Goal: Information Seeking & Learning: Find specific fact

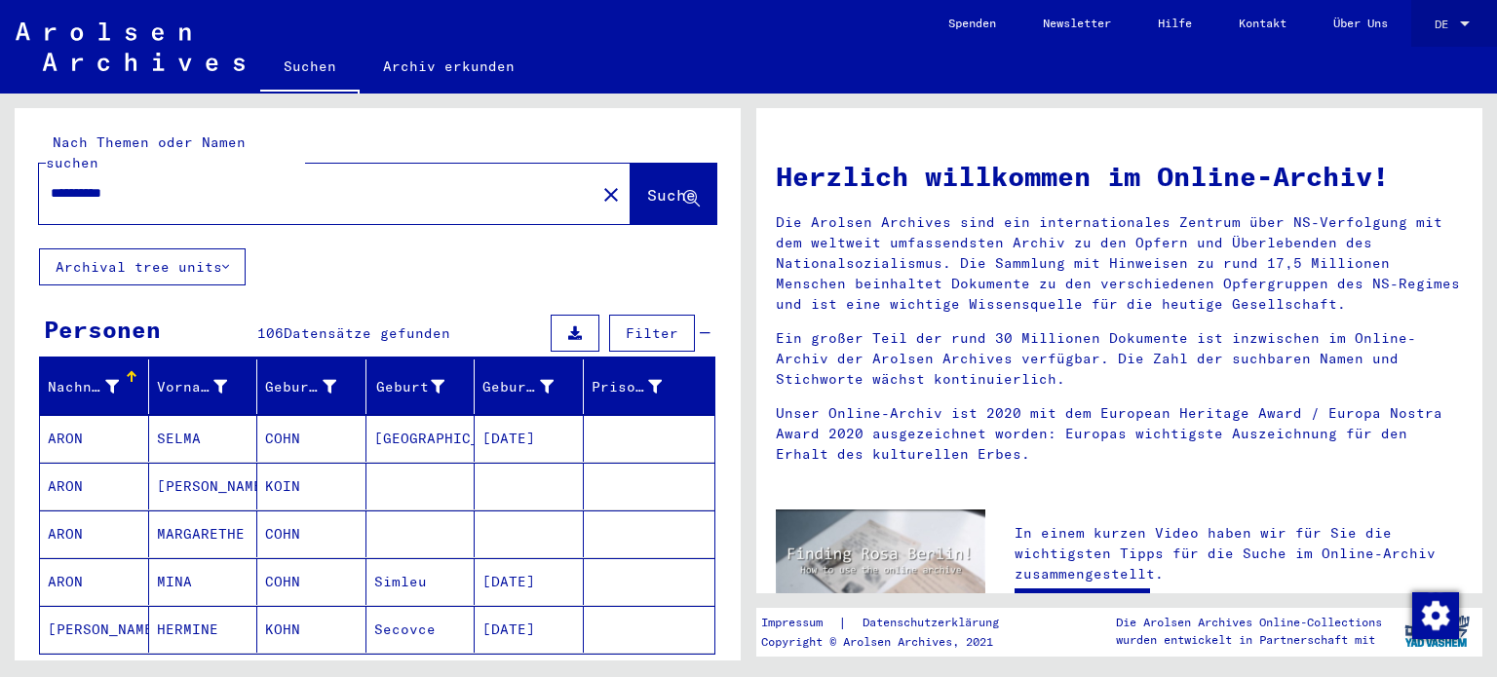
click at [1471, 20] on div at bounding box center [1465, 25] width 18 height 14
click at [1430, 38] on span "English" at bounding box center [1416, 34] width 48 height 15
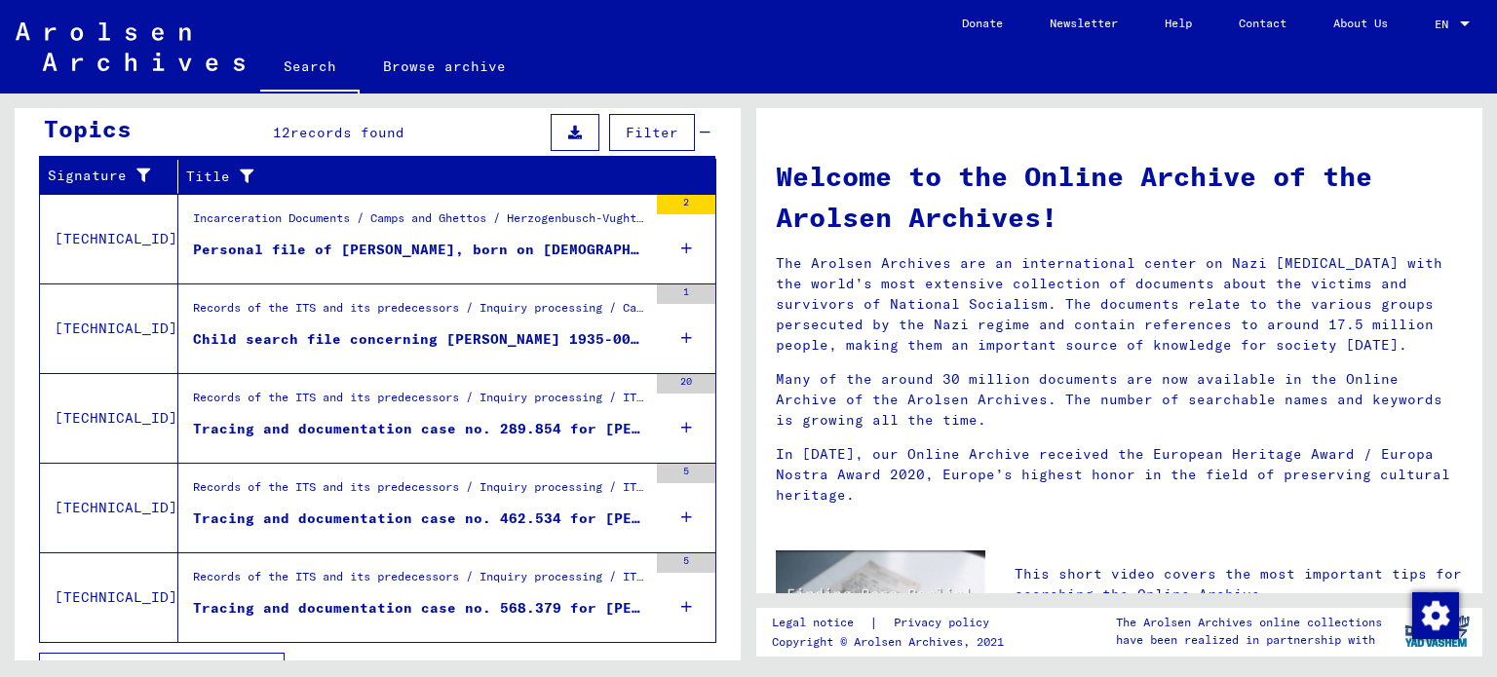
scroll to position [678, 0]
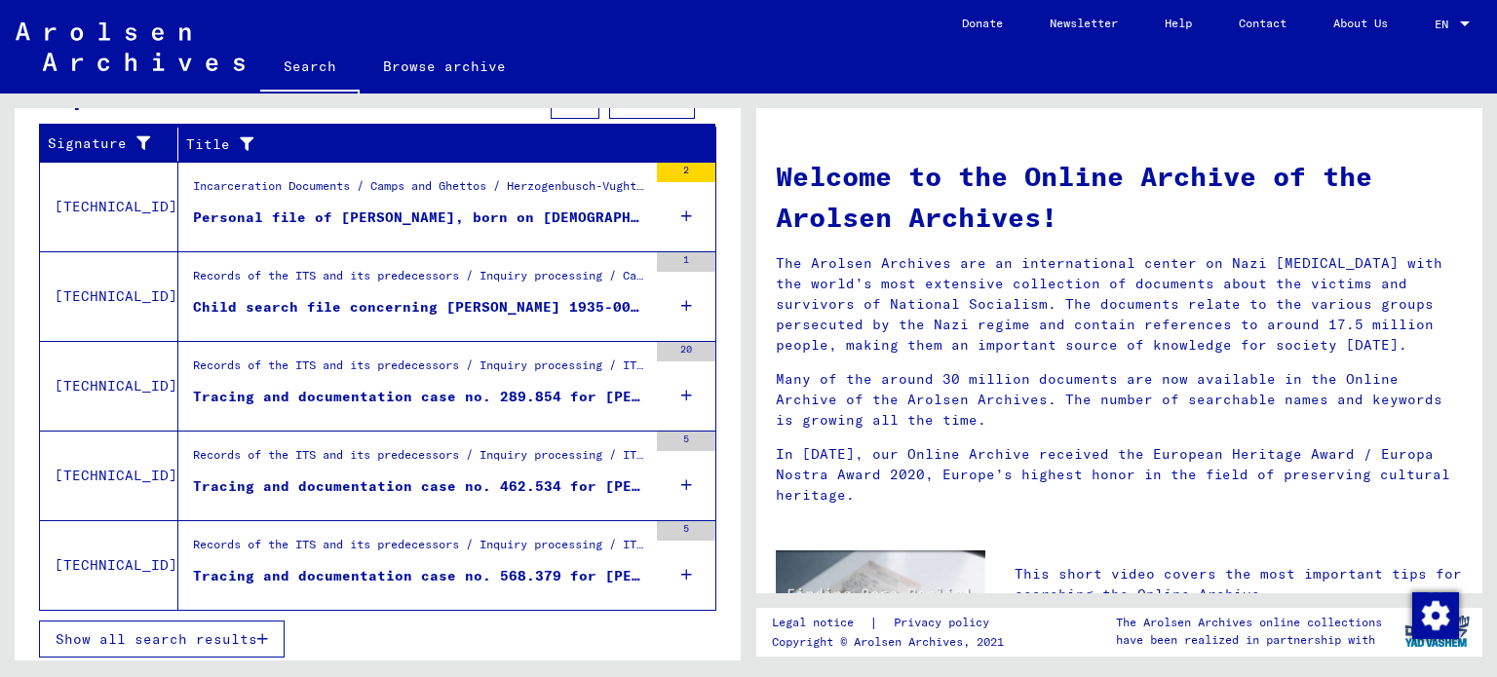
click at [681, 387] on icon at bounding box center [686, 396] width 11 height 68
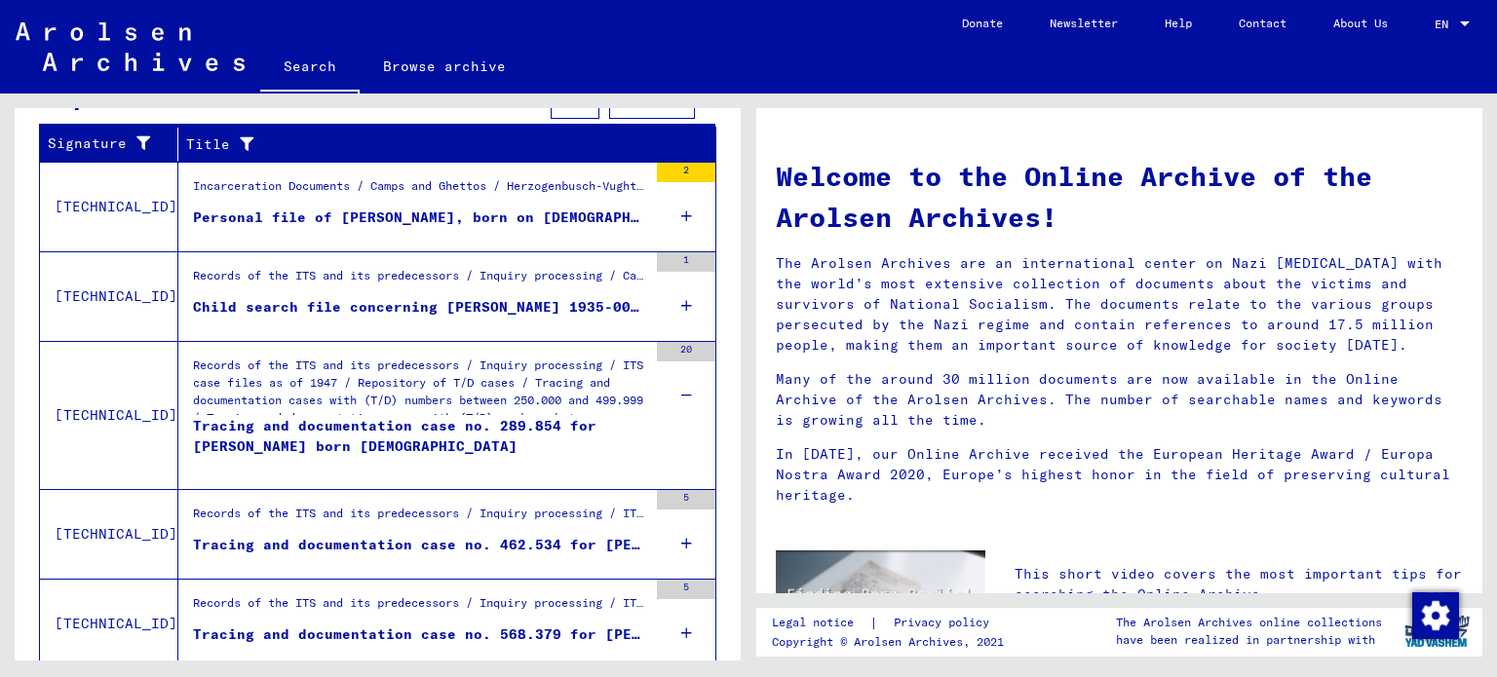
click at [681, 387] on icon at bounding box center [686, 396] width 11 height 68
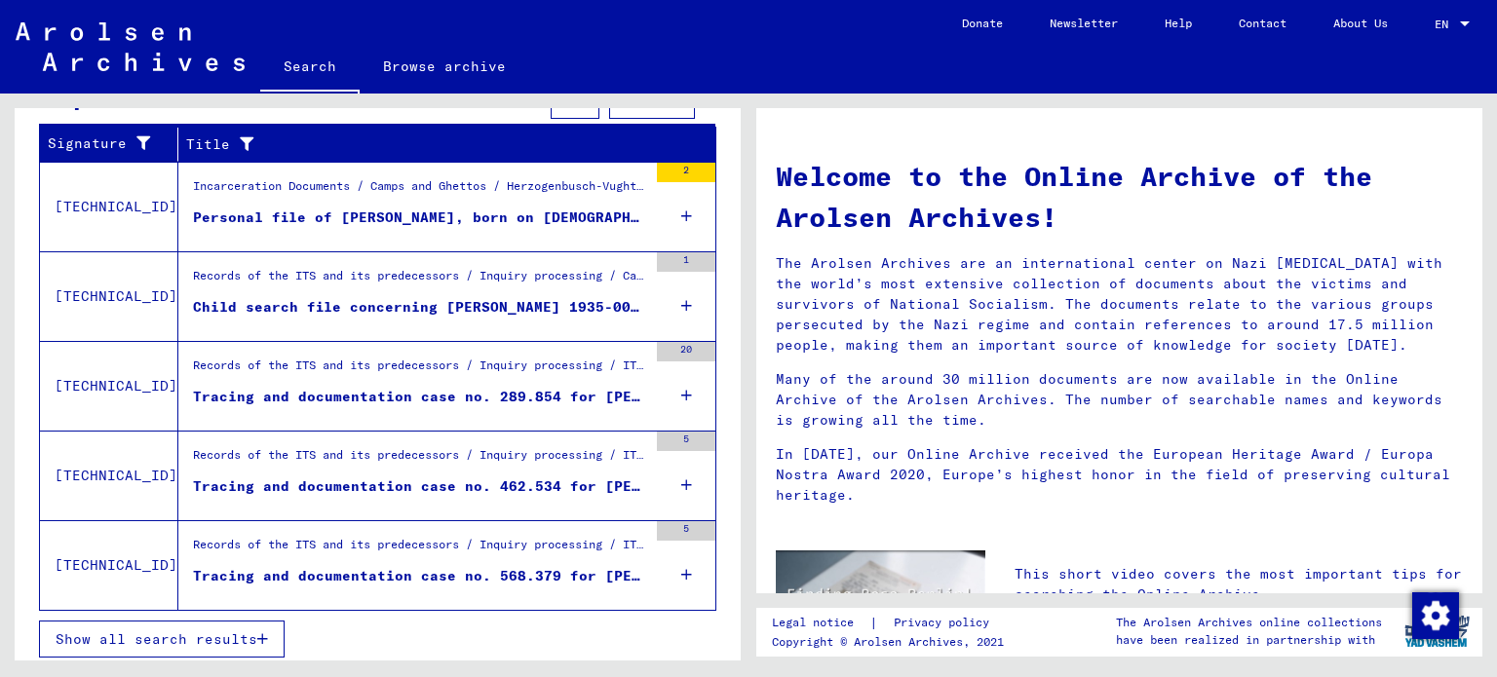
click at [681, 469] on icon at bounding box center [686, 485] width 11 height 68
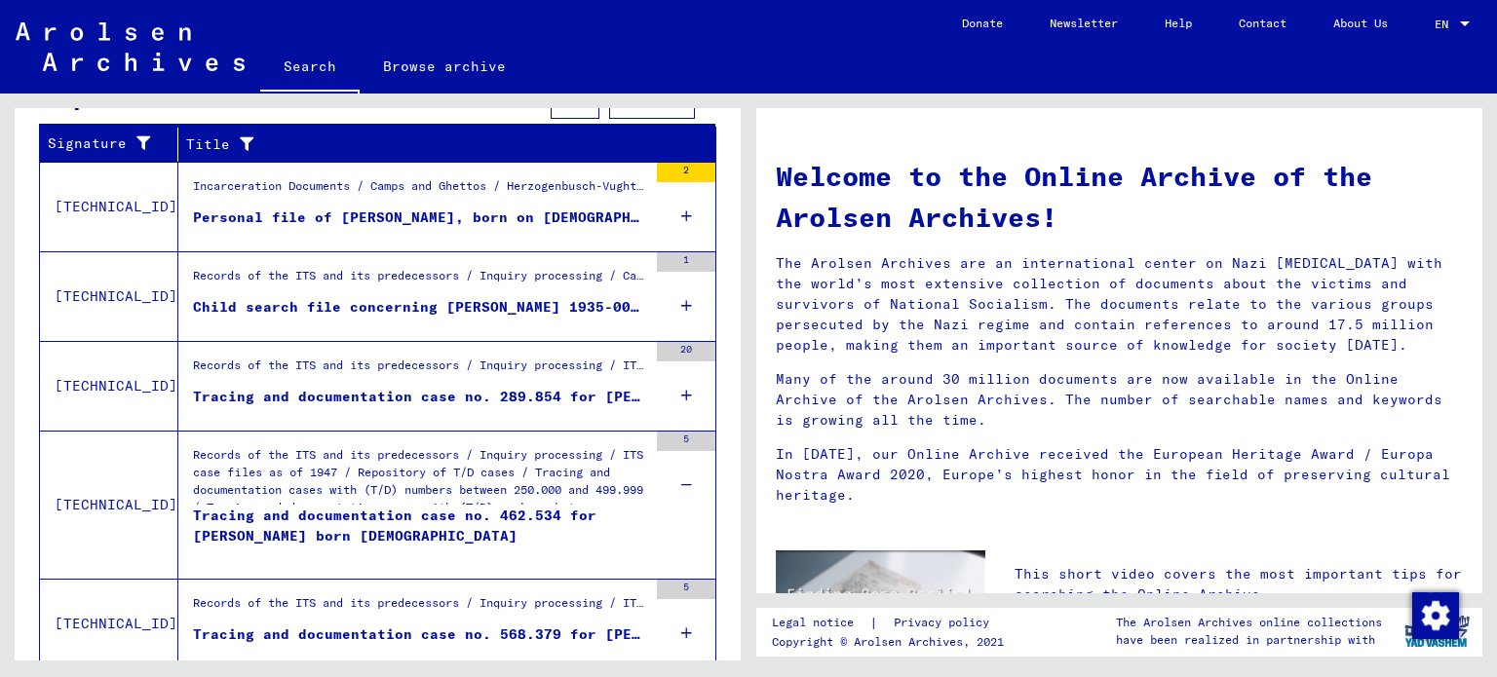
click at [681, 479] on icon at bounding box center [686, 485] width 11 height 68
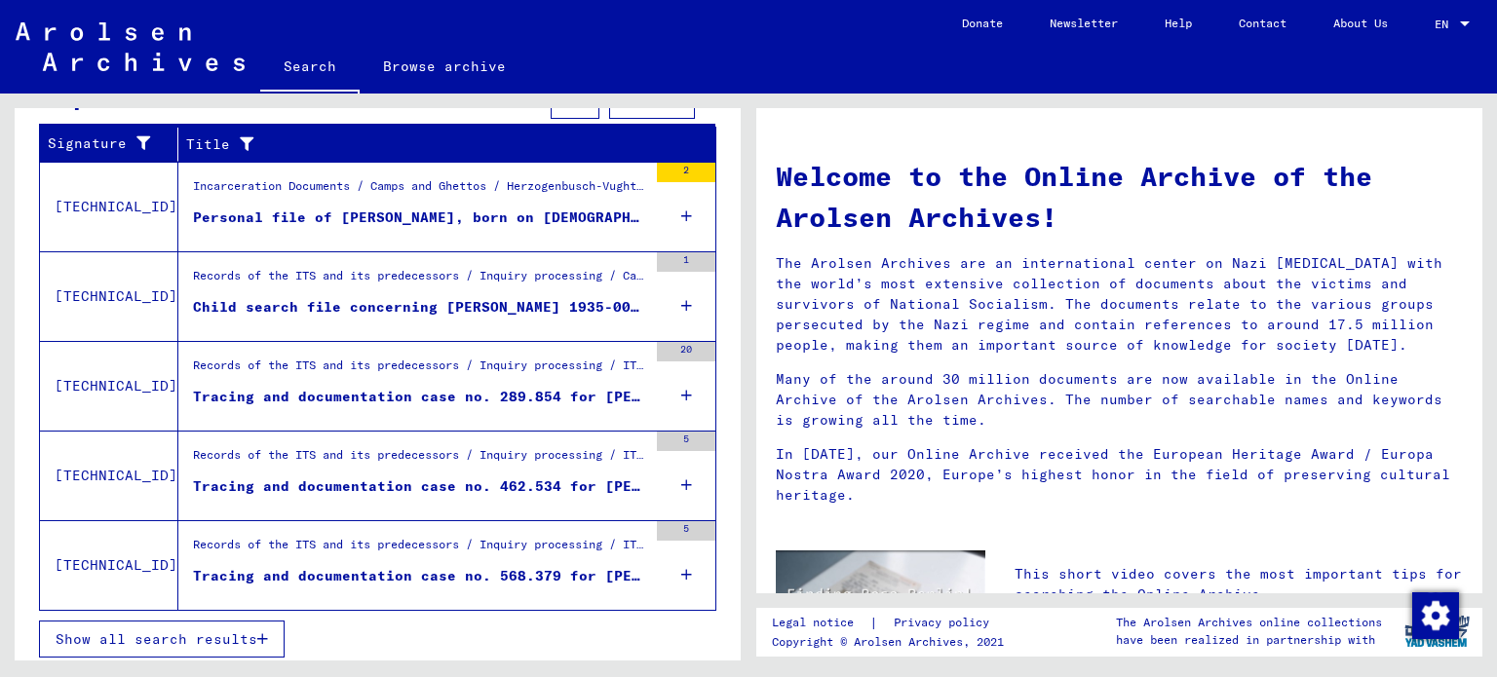
click at [681, 565] on icon at bounding box center [686, 575] width 11 height 68
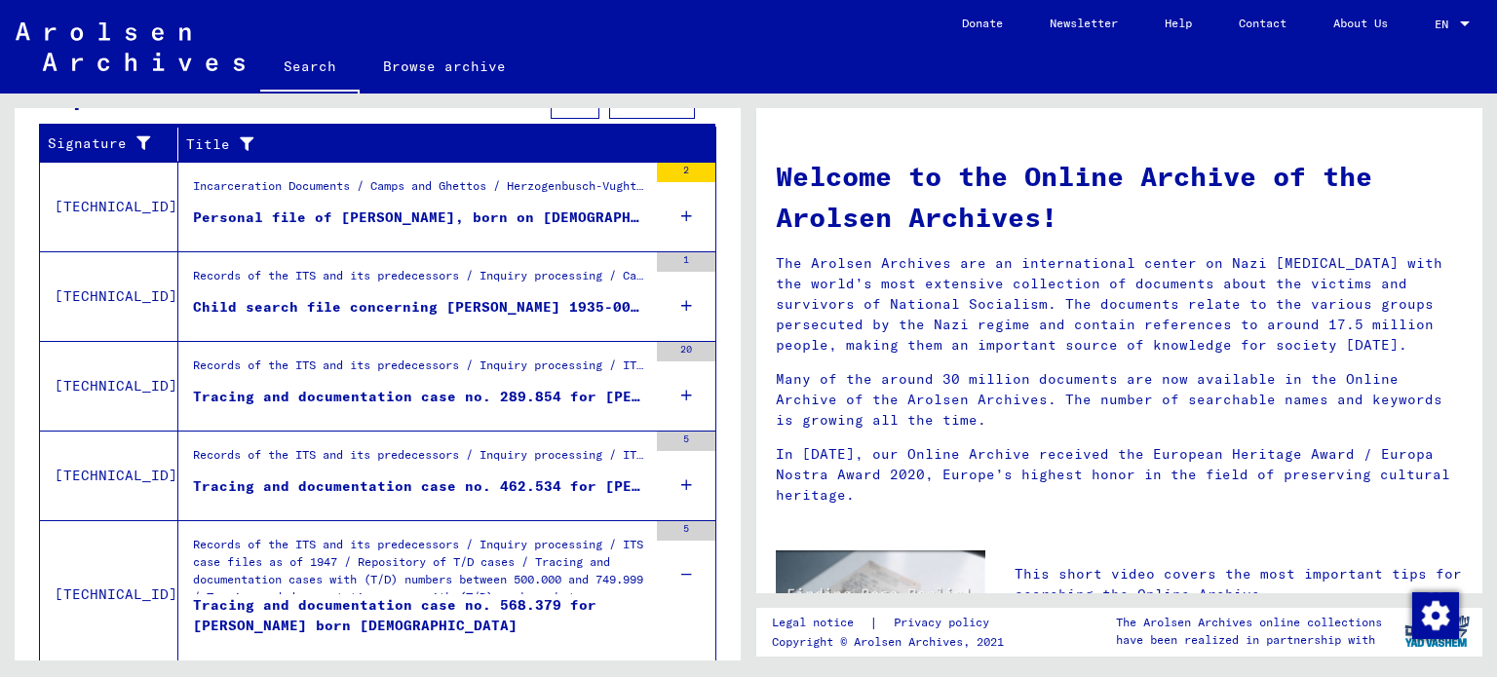
click at [681, 565] on icon at bounding box center [686, 575] width 11 height 68
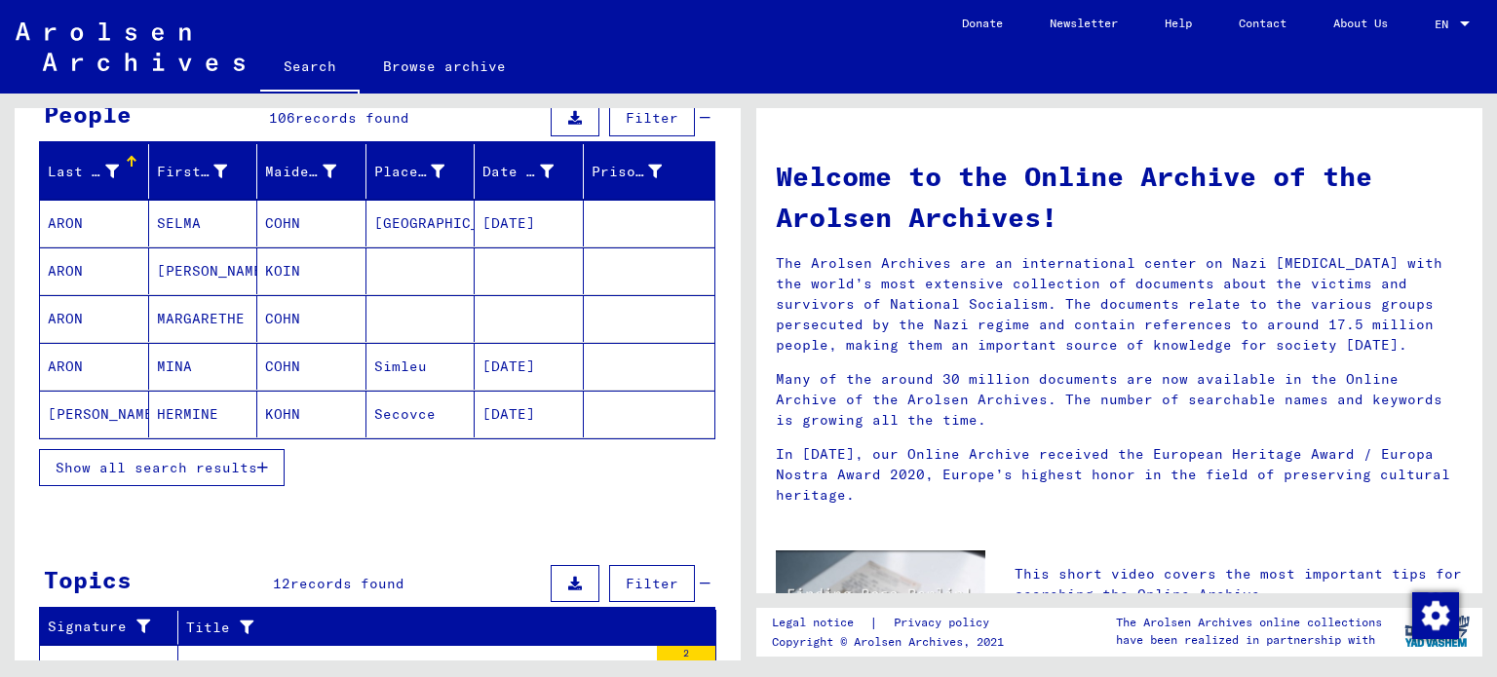
scroll to position [191, 0]
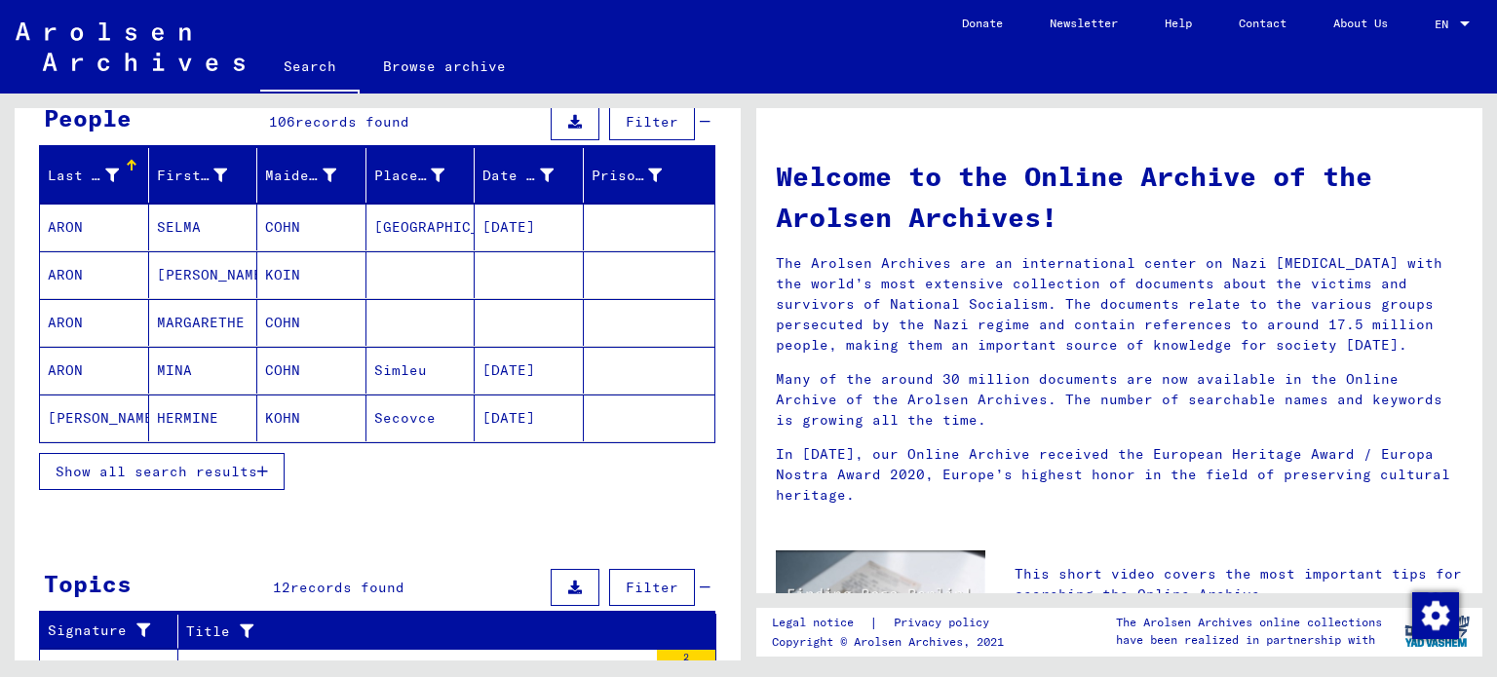
click at [195, 478] on button "Show all search results" at bounding box center [162, 471] width 246 height 37
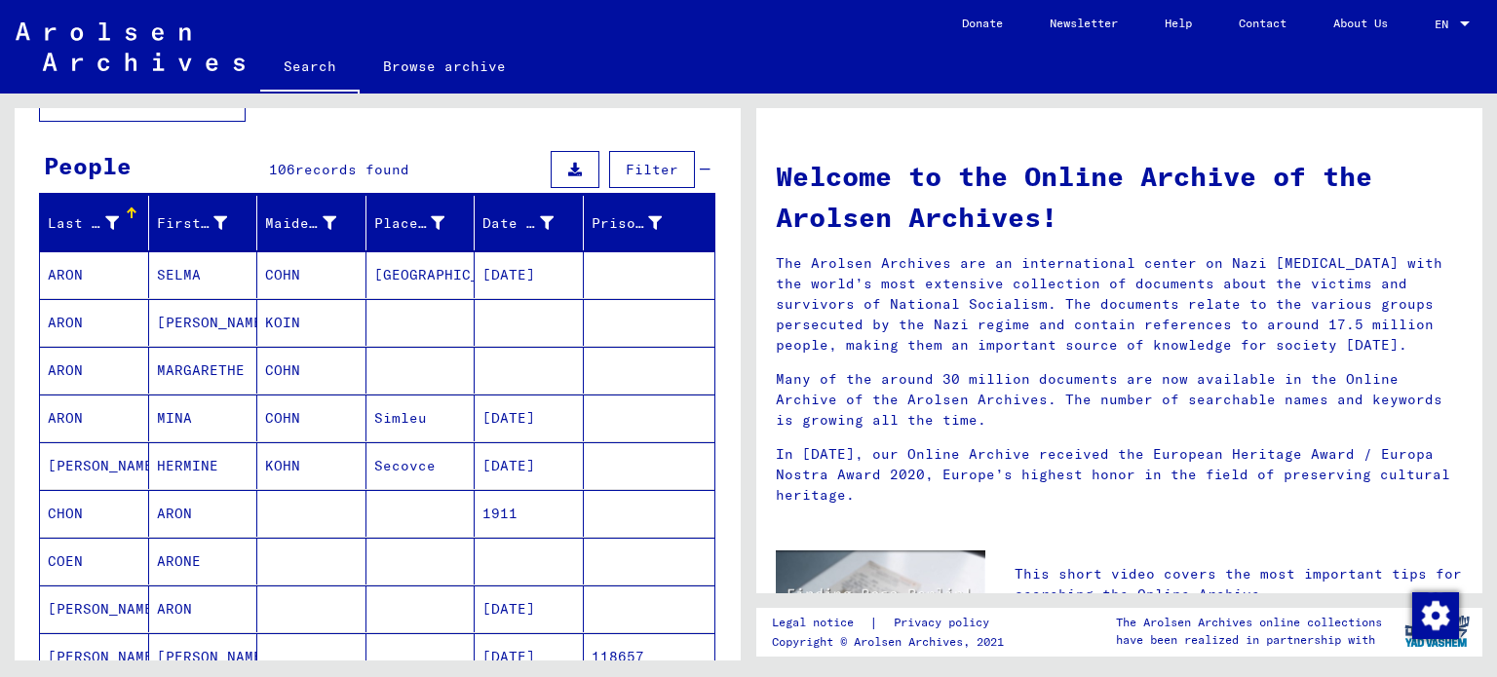
scroll to position [0, 0]
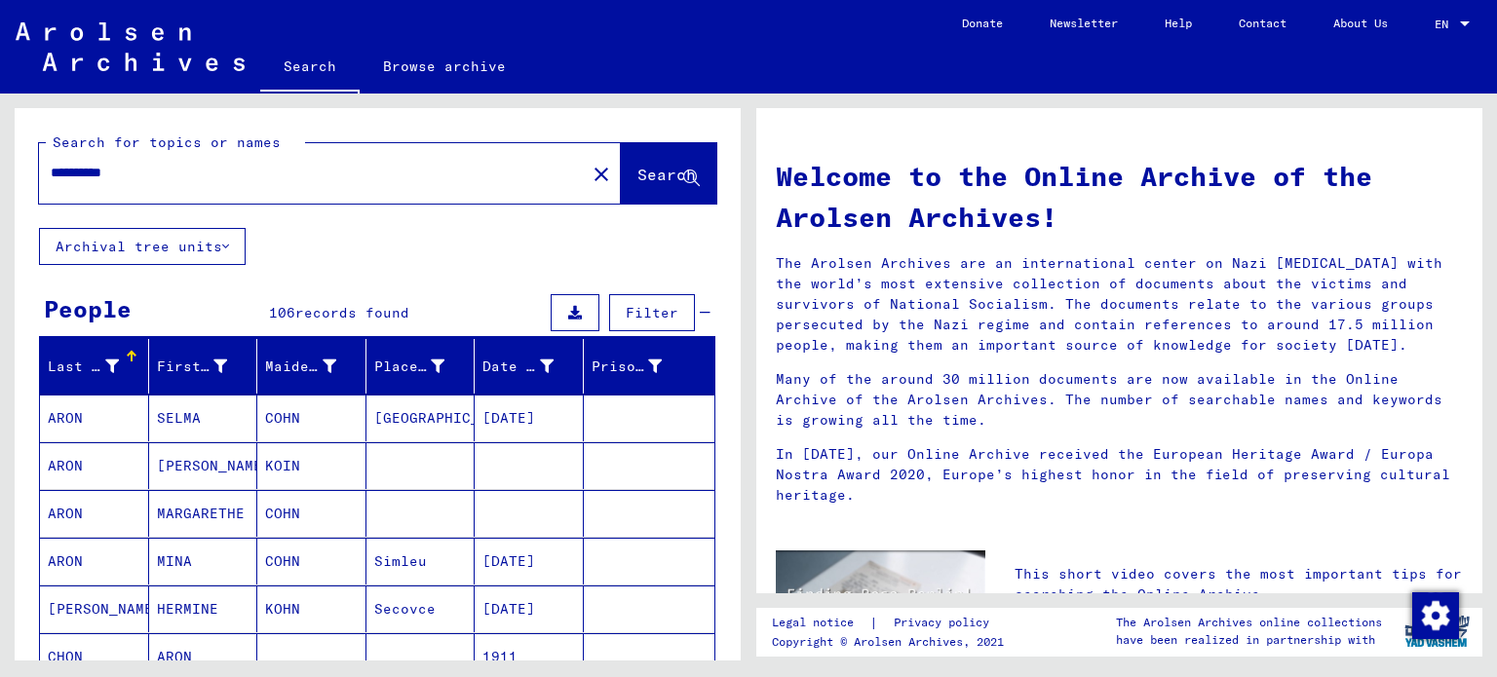
drag, startPoint x: 179, startPoint y: 180, endPoint x: 0, endPoint y: 178, distance: 179.3
click at [0, 178] on div "**********" at bounding box center [374, 377] width 749 height 567
type input "**********"
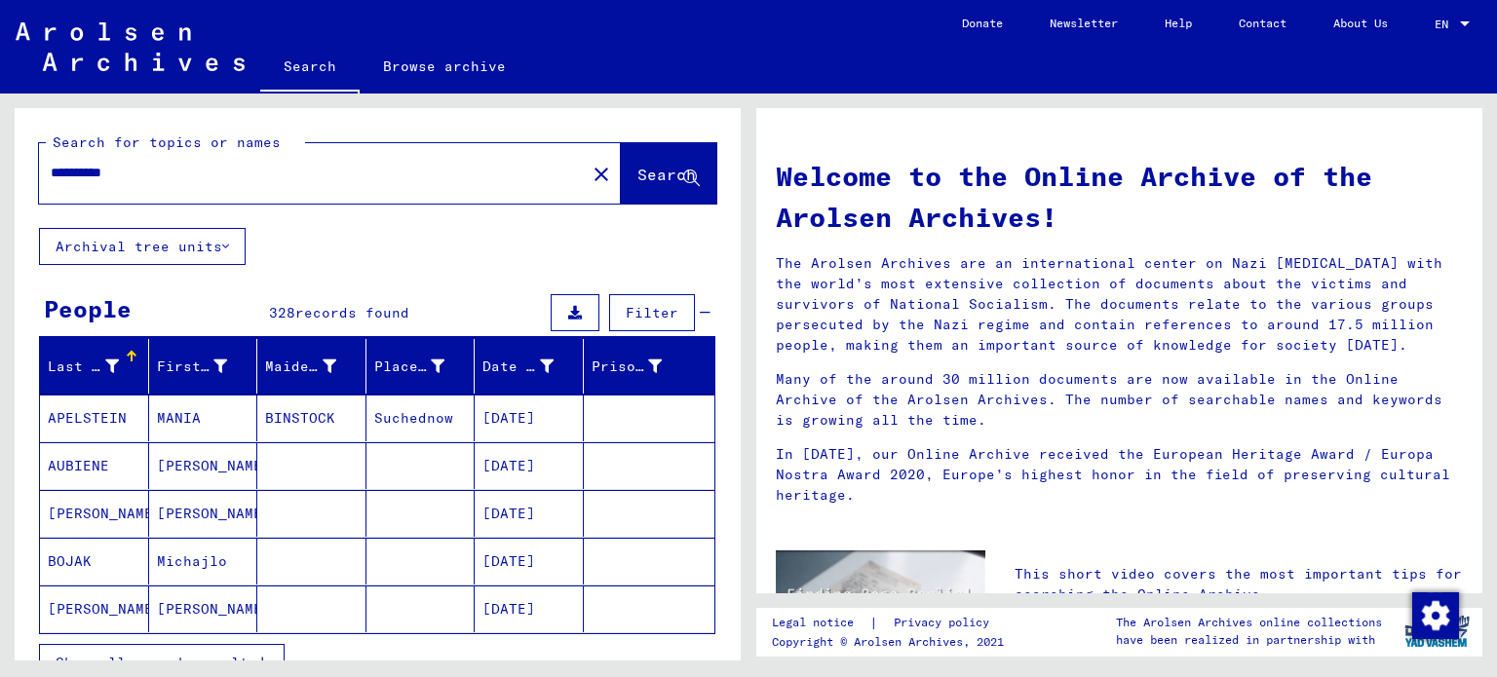
click at [632, 311] on span "Filter" at bounding box center [652, 313] width 53 height 18
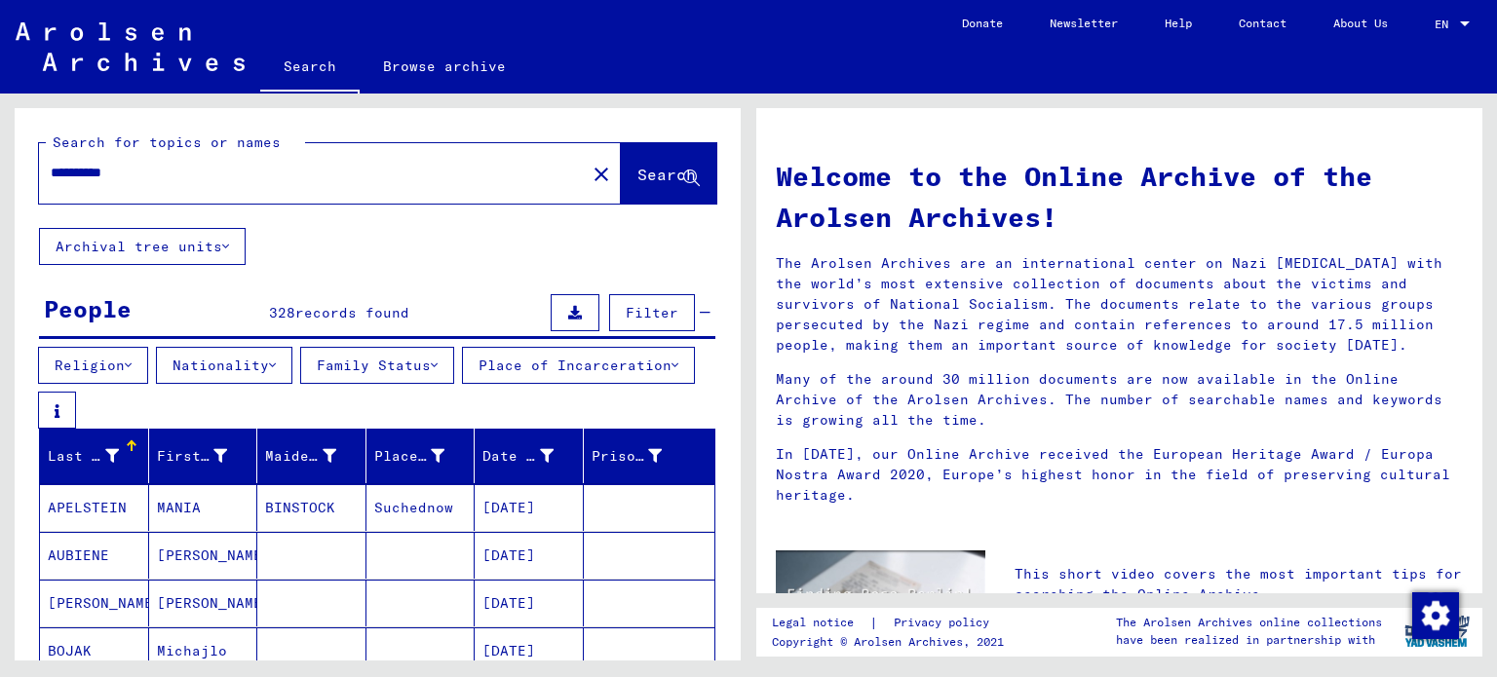
click at [429, 353] on button "Family Status" at bounding box center [377, 365] width 154 height 37
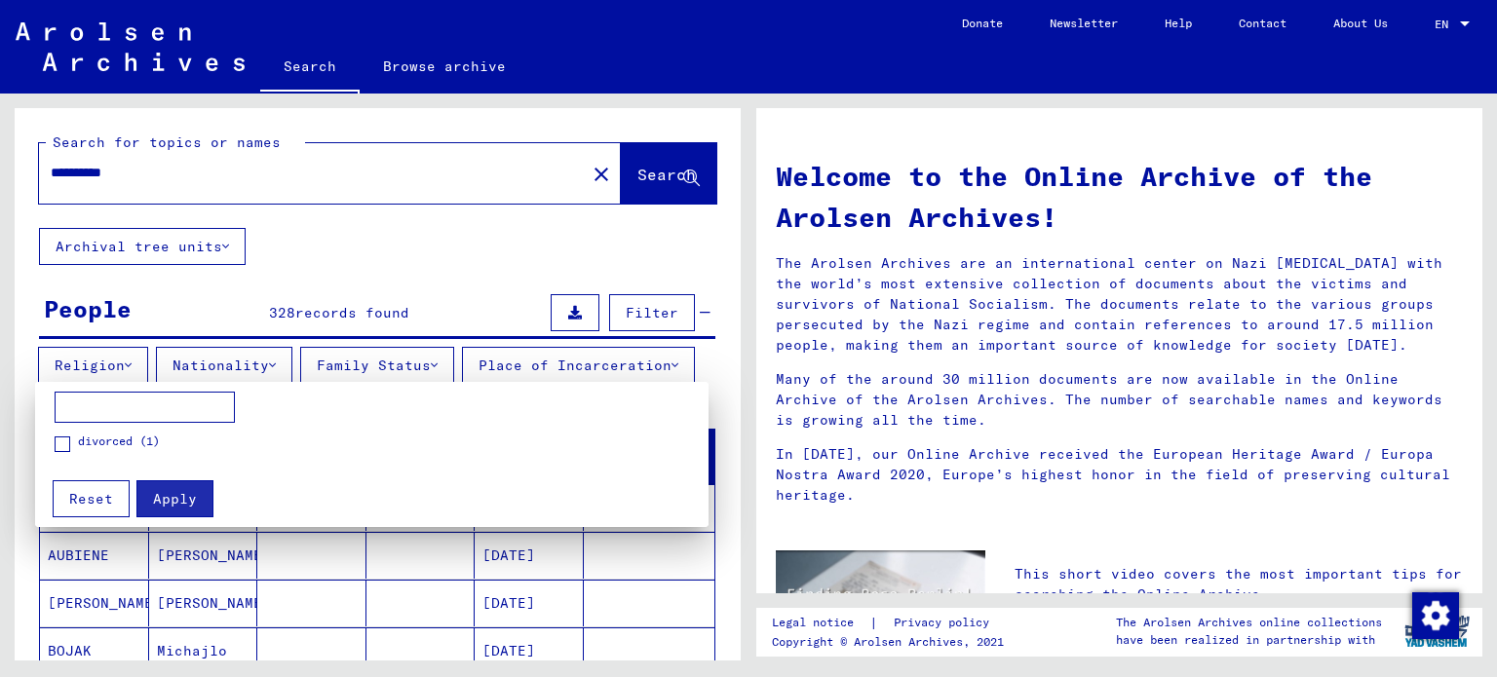
click at [429, 359] on div at bounding box center [748, 338] width 1497 height 677
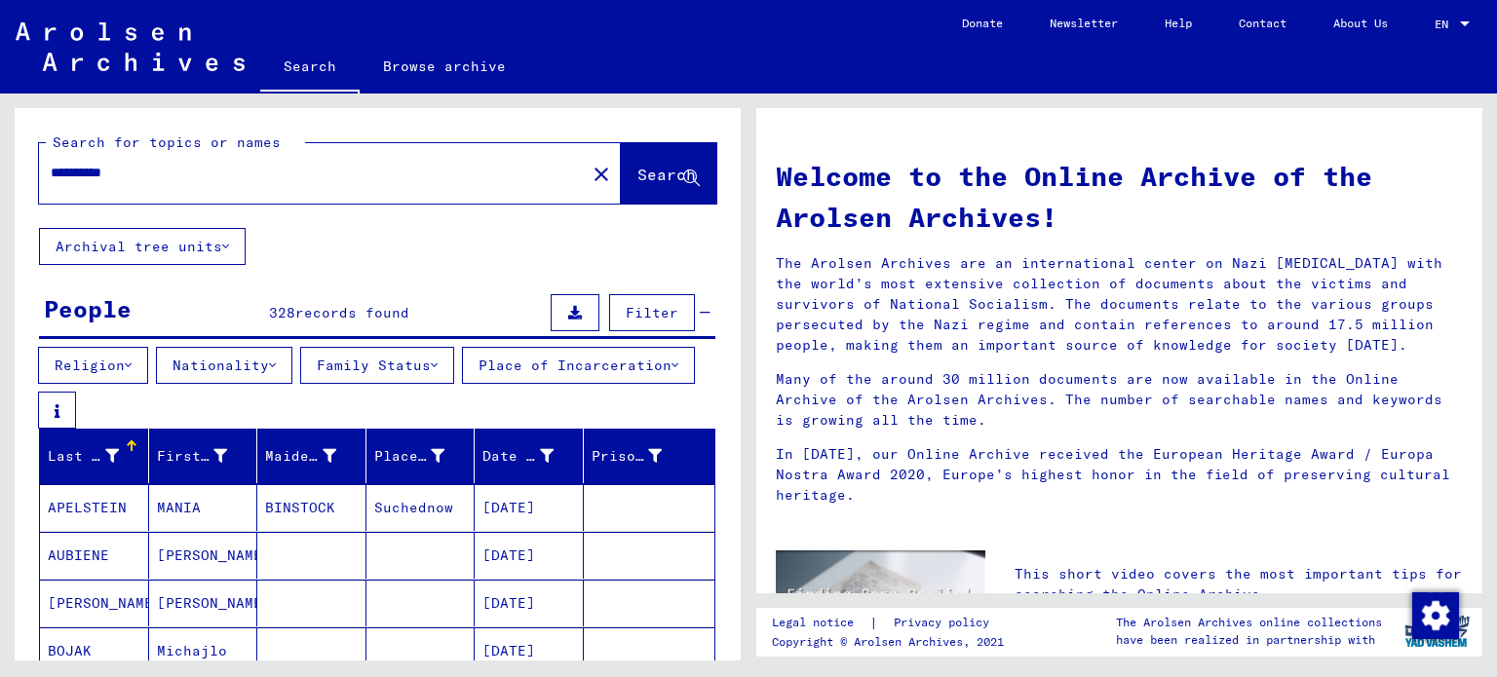
click at [222, 363] on button "Nationality" at bounding box center [224, 365] width 136 height 37
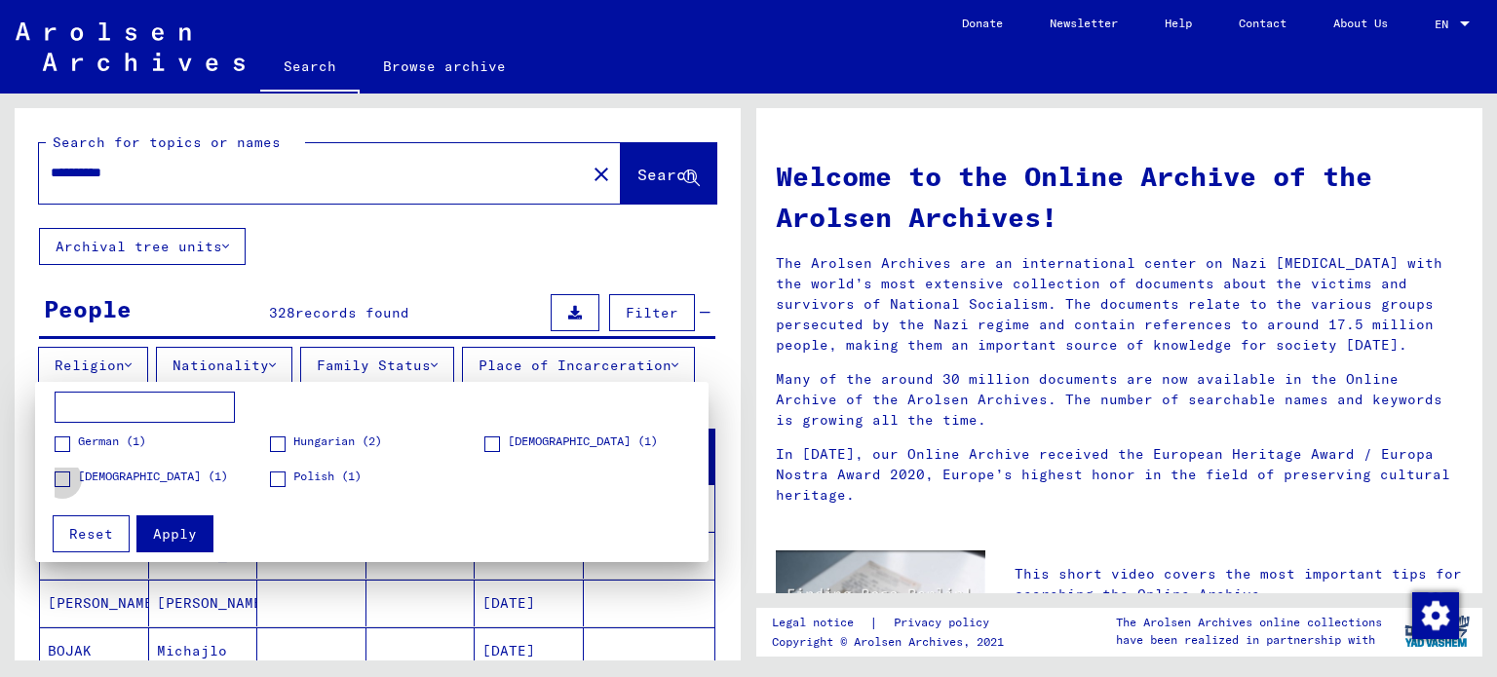
click at [66, 479] on span at bounding box center [63, 480] width 16 height 16
click at [177, 529] on span "Apply" at bounding box center [175, 534] width 44 height 18
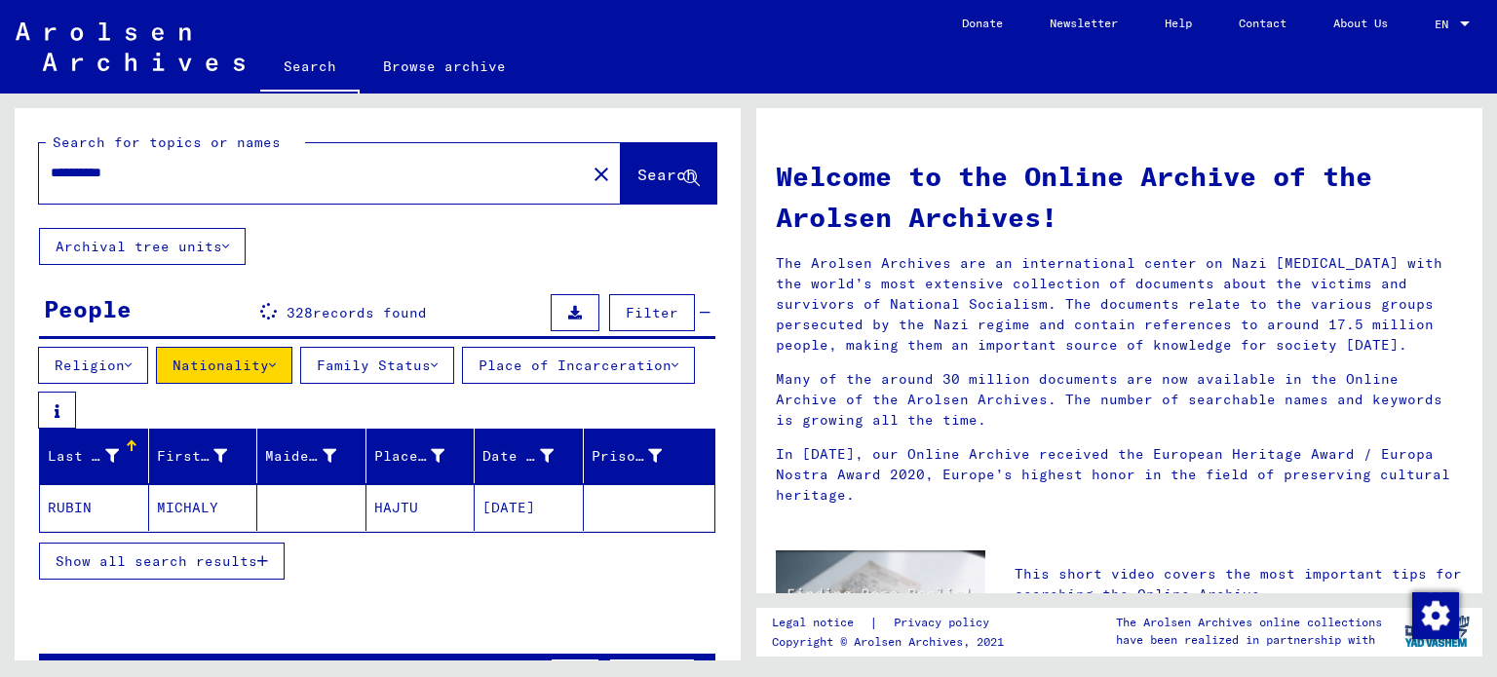
click at [246, 370] on button "Nationality" at bounding box center [224, 365] width 136 height 37
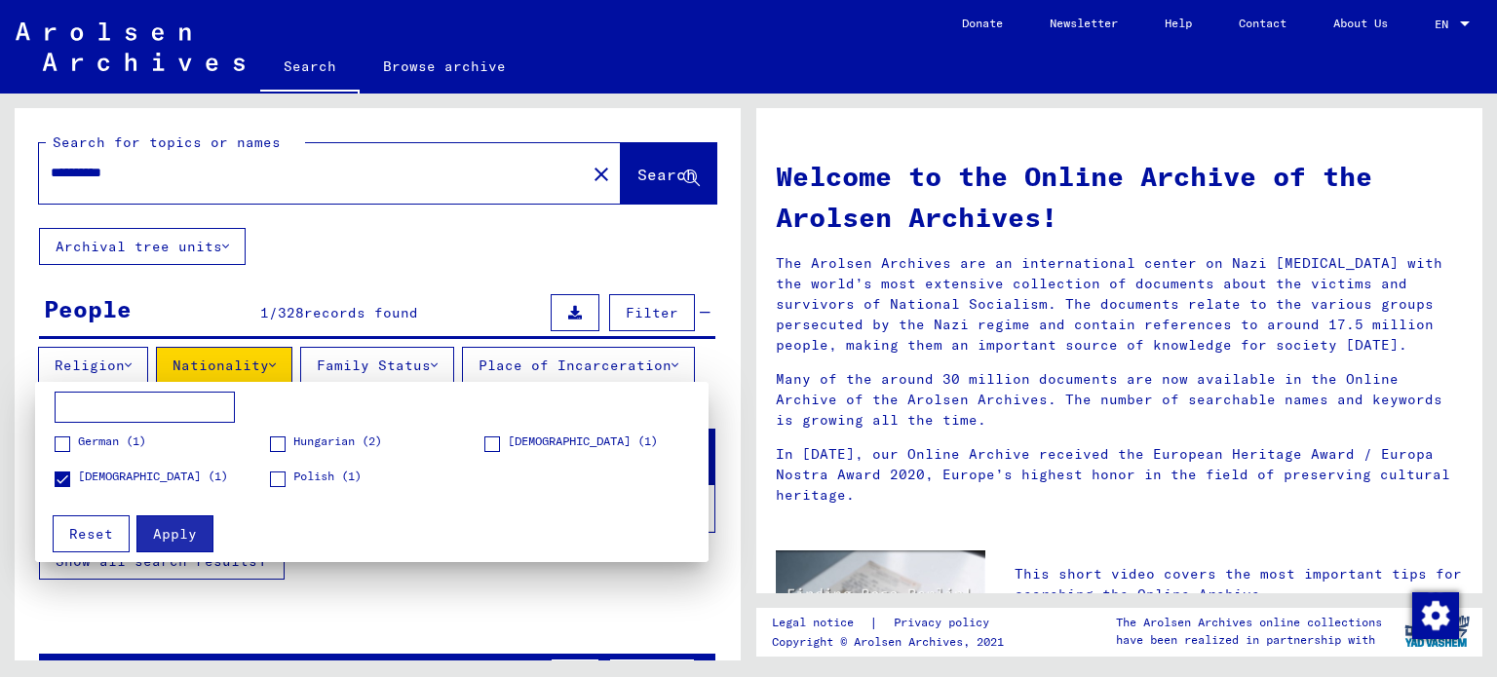
click at [149, 475] on span "[DEMOGRAPHIC_DATA] (1)" at bounding box center [153, 477] width 150 height 18
click at [494, 442] on span at bounding box center [492, 445] width 16 height 16
click at [163, 527] on span "Apply" at bounding box center [175, 534] width 44 height 18
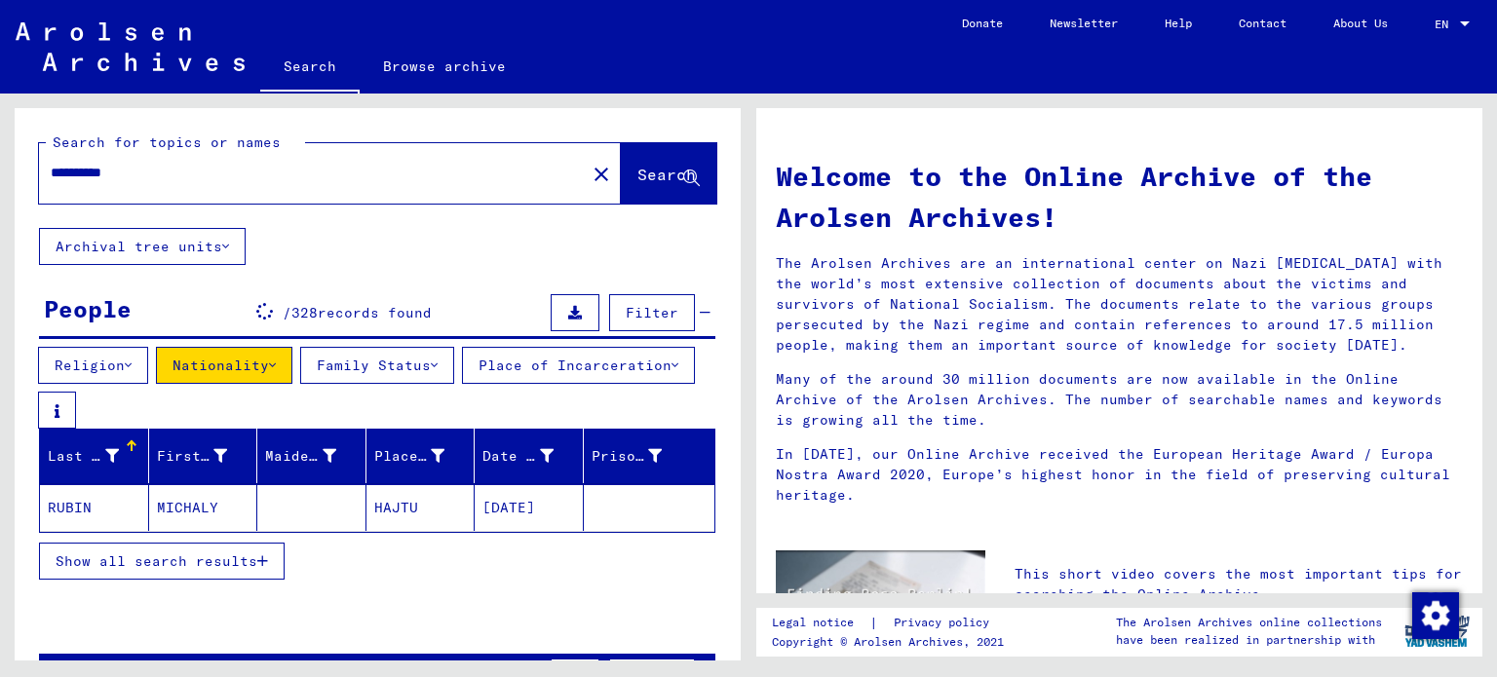
click at [276, 359] on icon at bounding box center [272, 366] width 7 height 14
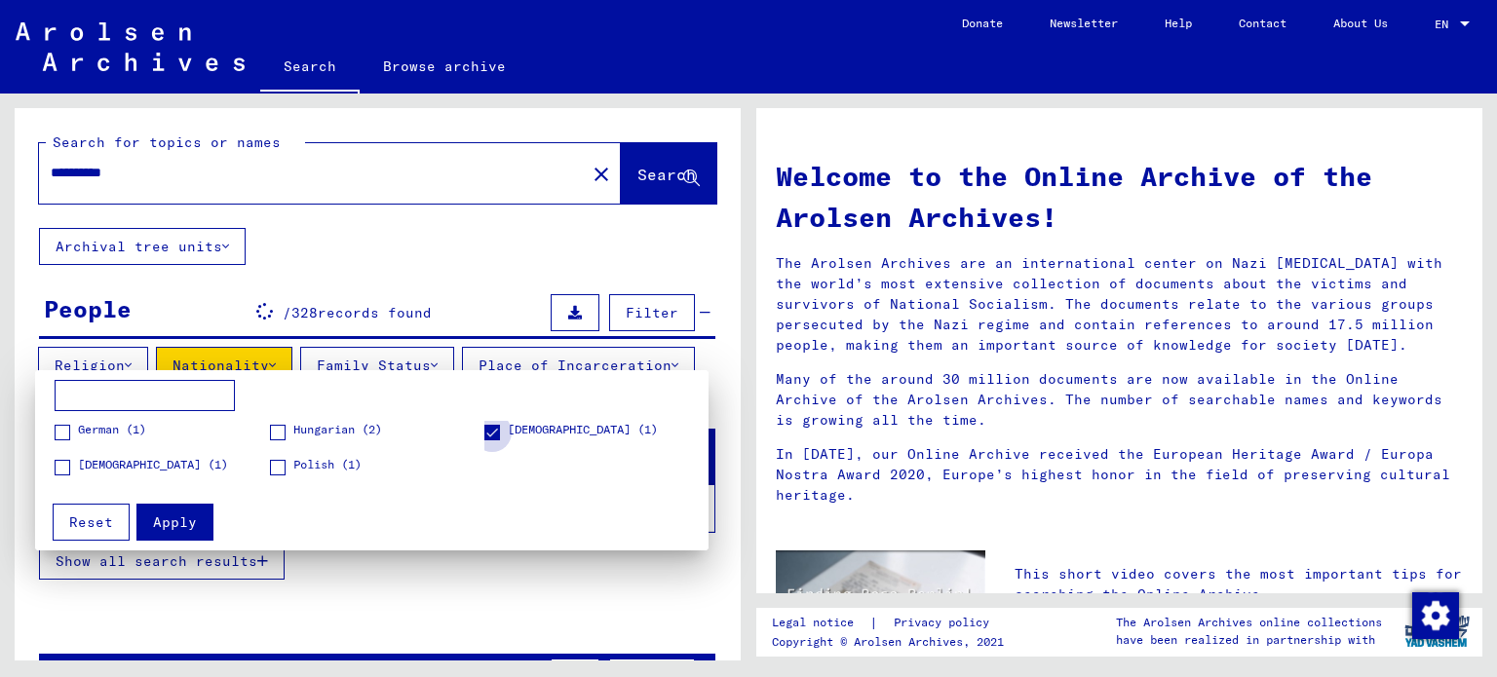
click at [493, 433] on span at bounding box center [492, 433] width 16 height 16
click at [179, 517] on span "Apply" at bounding box center [175, 523] width 44 height 18
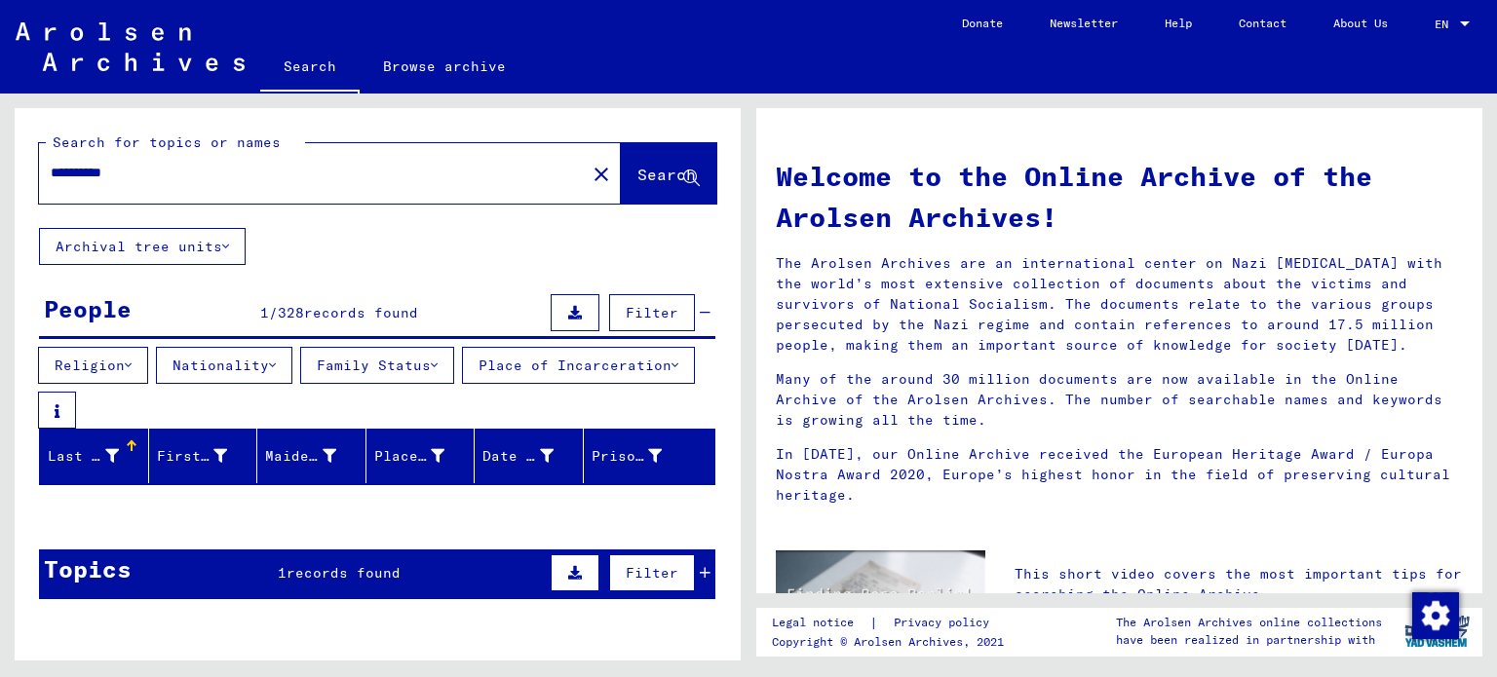
click at [129, 365] on button "Religion" at bounding box center [93, 365] width 110 height 37
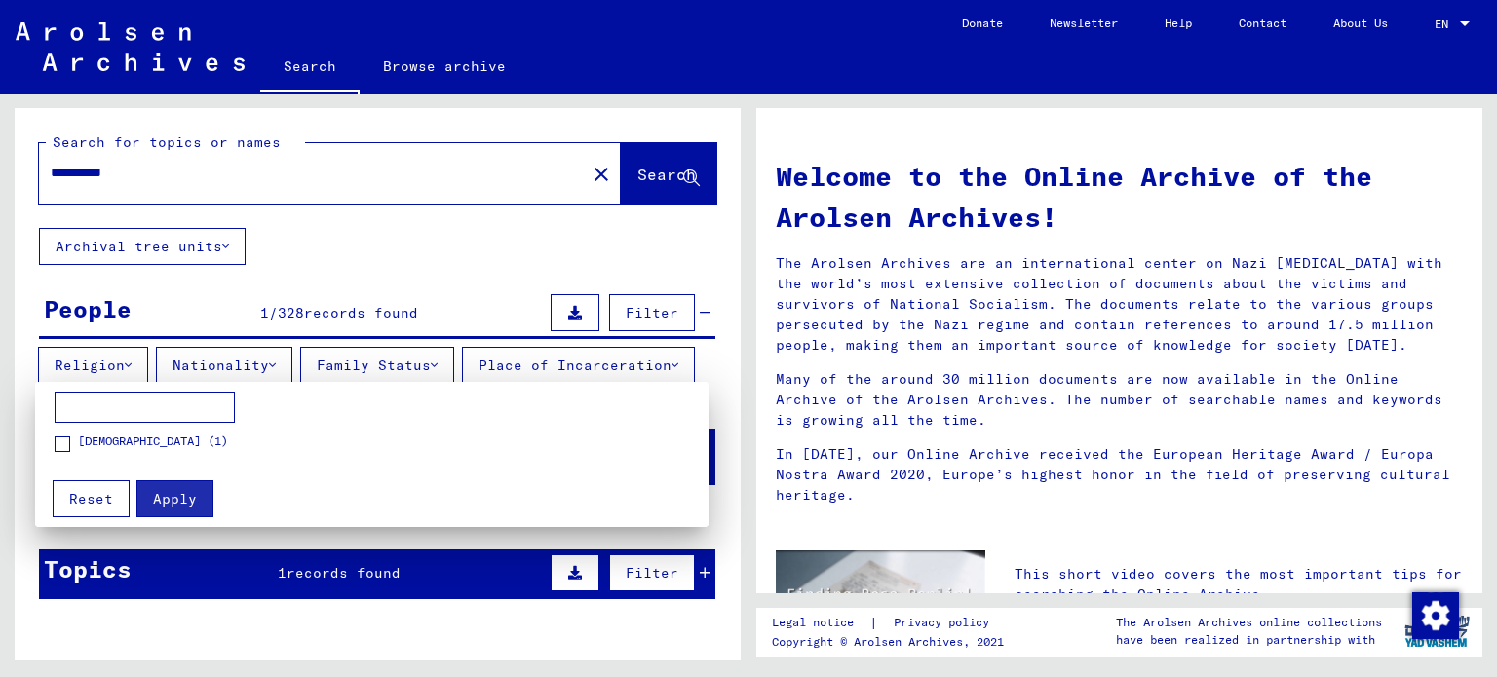
click at [130, 362] on div at bounding box center [748, 338] width 1497 height 677
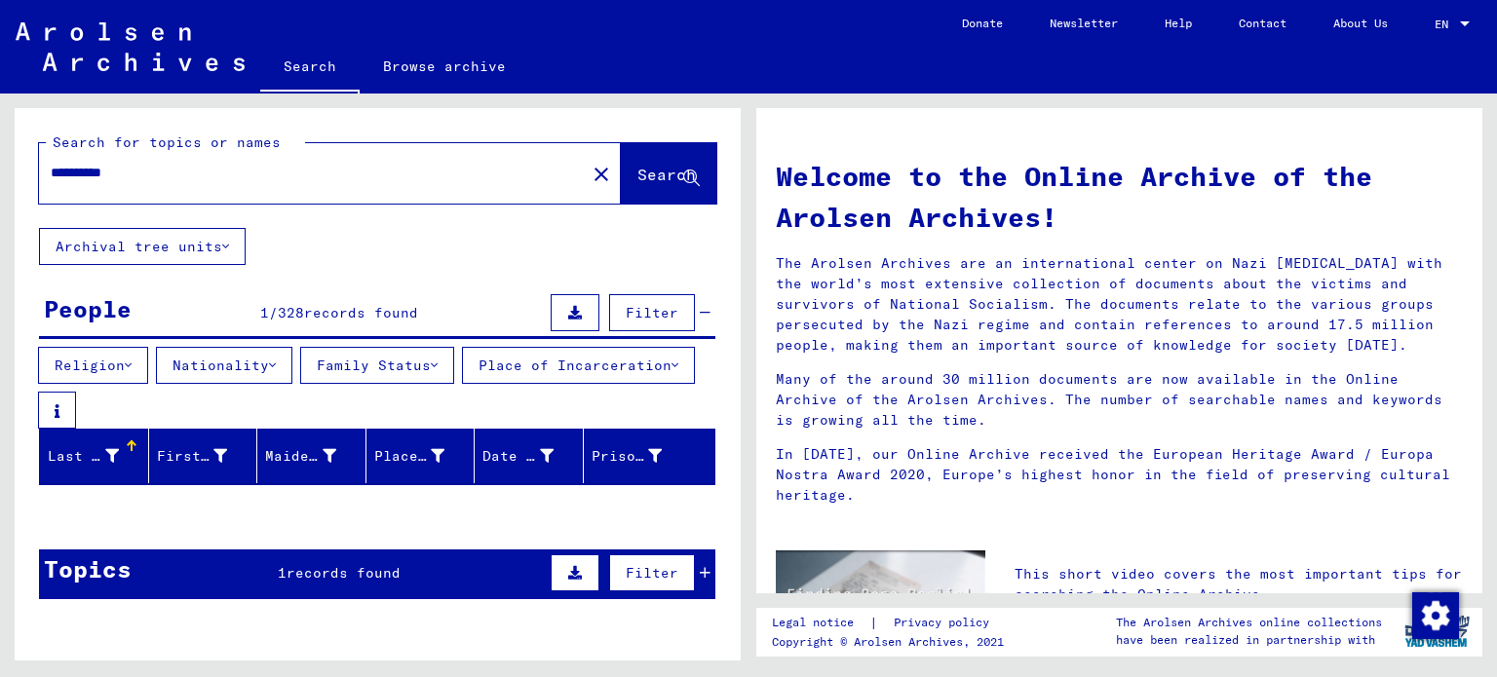
click at [462, 384] on button "Place of Incarceration" at bounding box center [578, 365] width 233 height 37
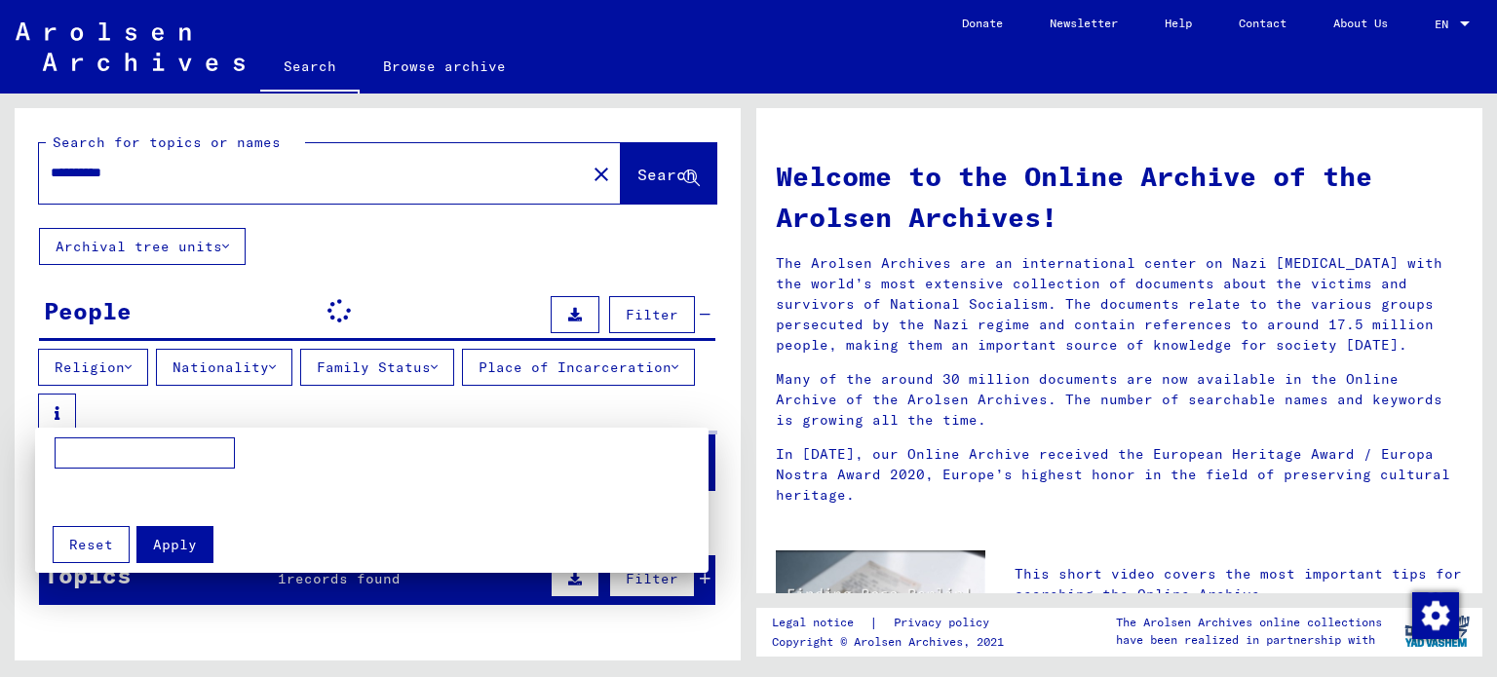
click at [135, 409] on div at bounding box center [748, 338] width 1497 height 677
